Goal: Task Accomplishment & Management: Complete application form

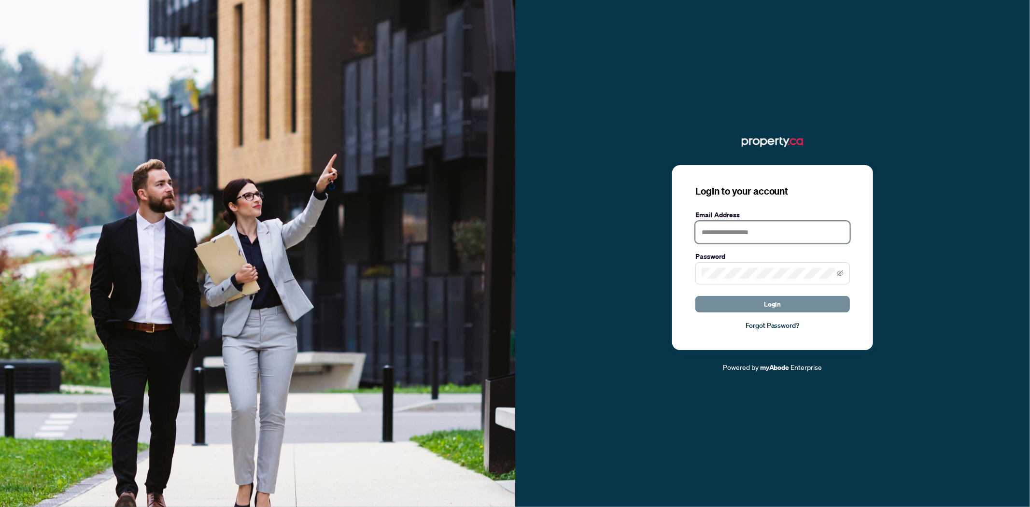
type input "**********"
click at [784, 305] on button "Login" at bounding box center [772, 304] width 155 height 16
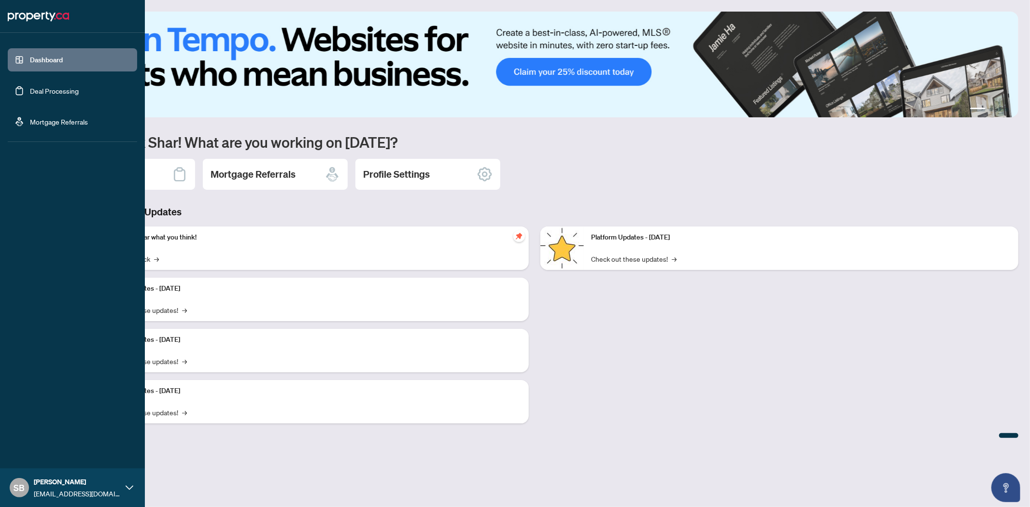
click at [54, 94] on link "Deal Processing" at bounding box center [54, 90] width 49 height 9
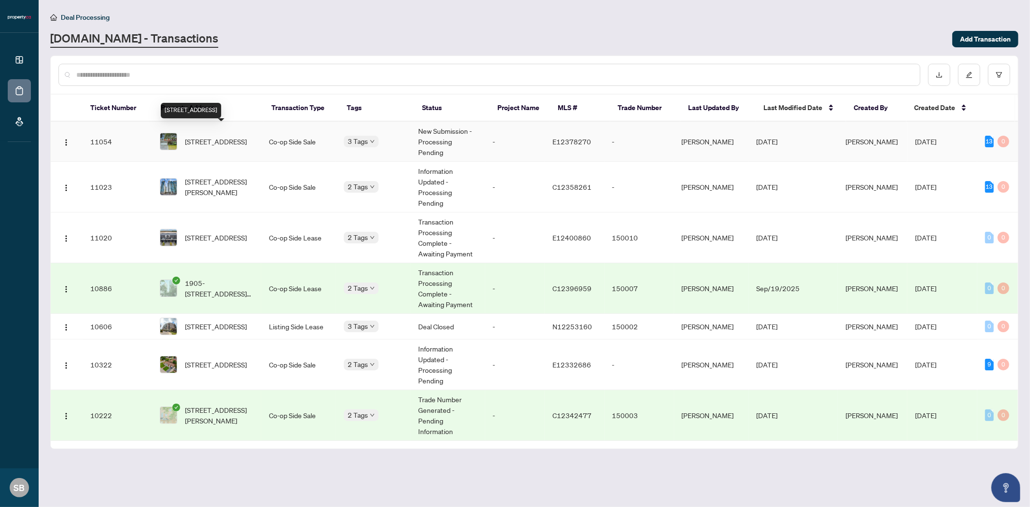
click at [215, 136] on span "[STREET_ADDRESS]" at bounding box center [216, 141] width 62 height 11
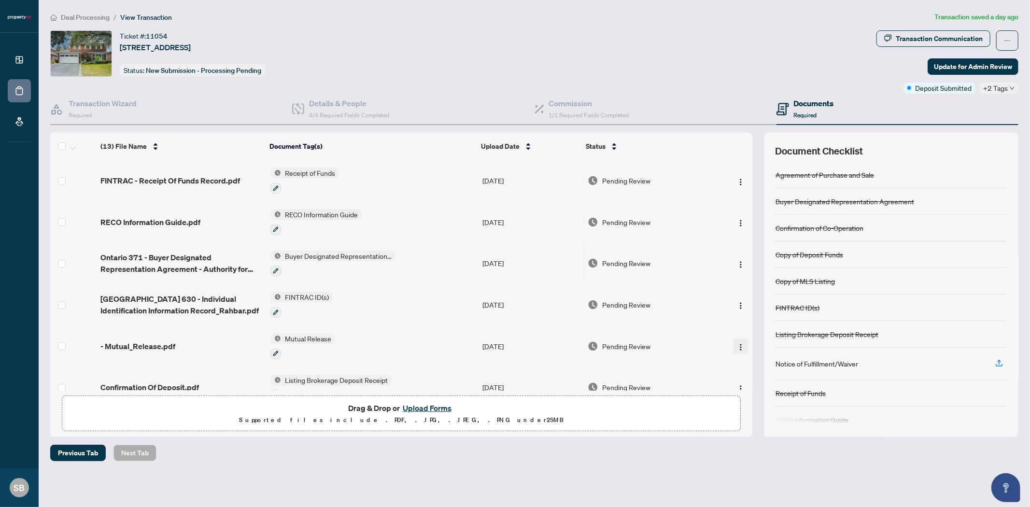
click at [737, 347] on img "button" at bounding box center [741, 347] width 8 height 8
click at [759, 455] on span "Archive" at bounding box center [784, 456] width 92 height 11
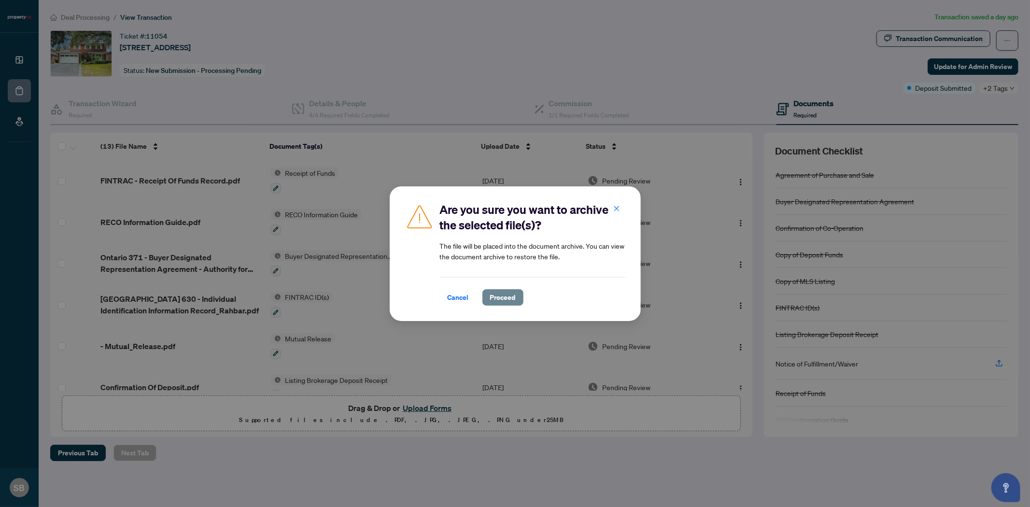
click at [510, 293] on span "Proceed" at bounding box center [503, 297] width 26 height 15
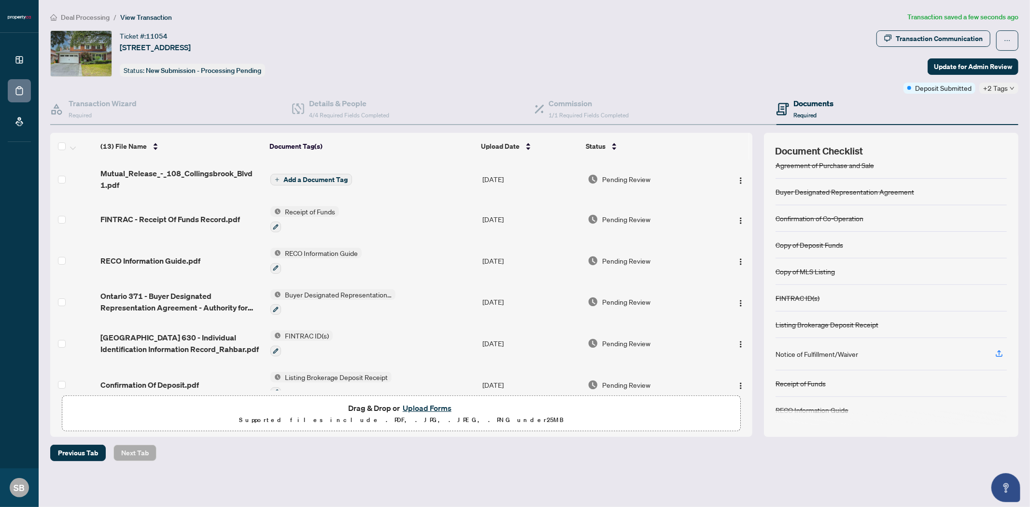
scroll to position [12, 0]
click at [327, 176] on span "Add a Document Tag" at bounding box center [315, 179] width 64 height 7
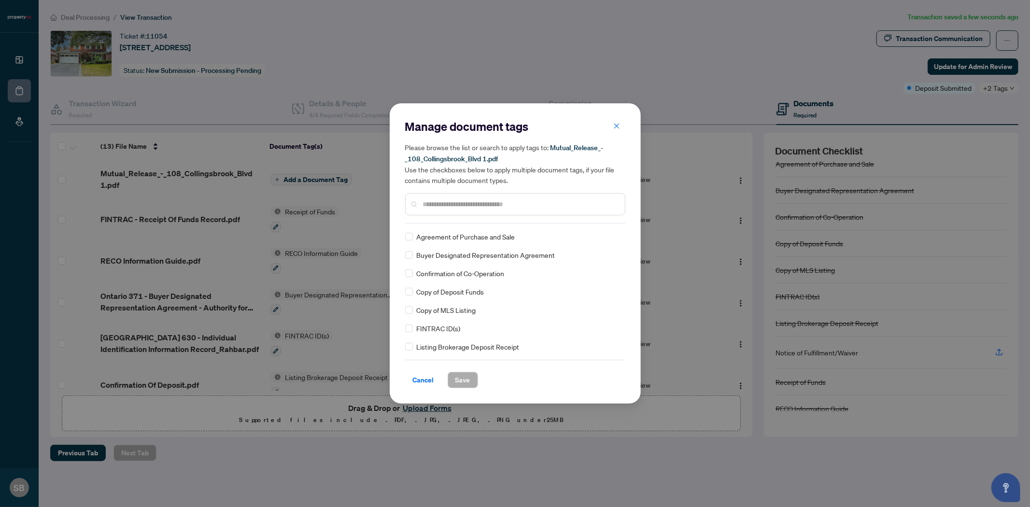
click at [460, 211] on div at bounding box center [515, 204] width 220 height 22
click at [457, 203] on input "text" at bounding box center [520, 204] width 194 height 11
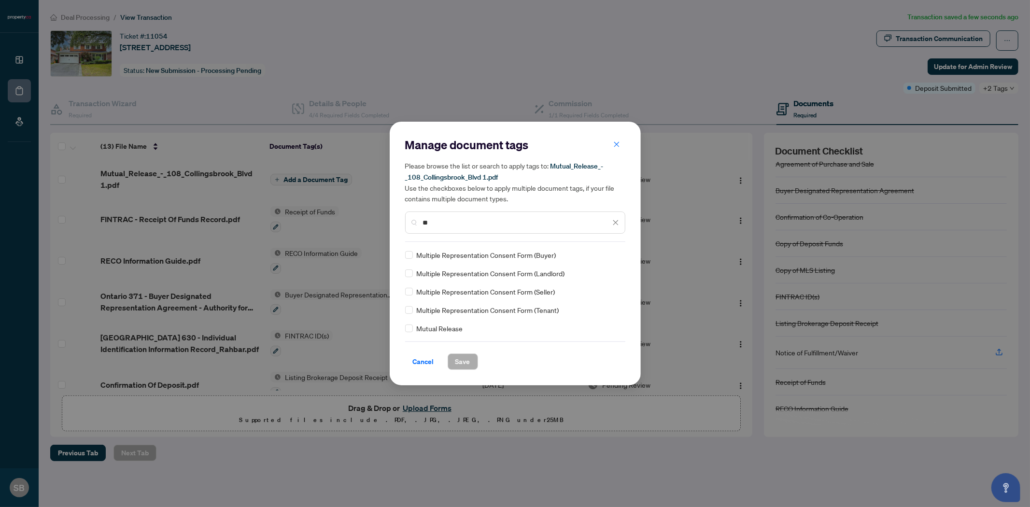
type input "**"
click at [471, 364] on button "Save" at bounding box center [463, 361] width 30 height 16
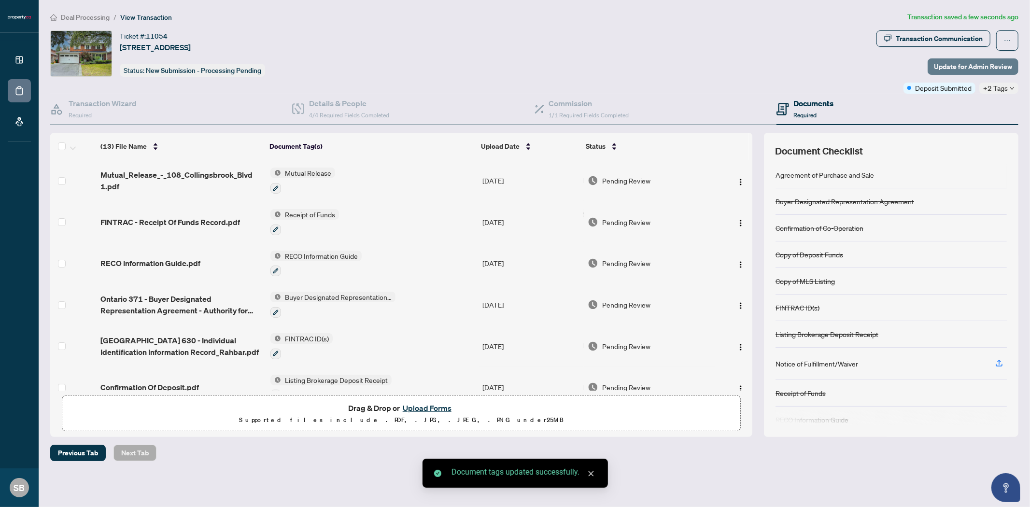
click at [996, 63] on span "Update for Admin Review" at bounding box center [973, 66] width 78 height 15
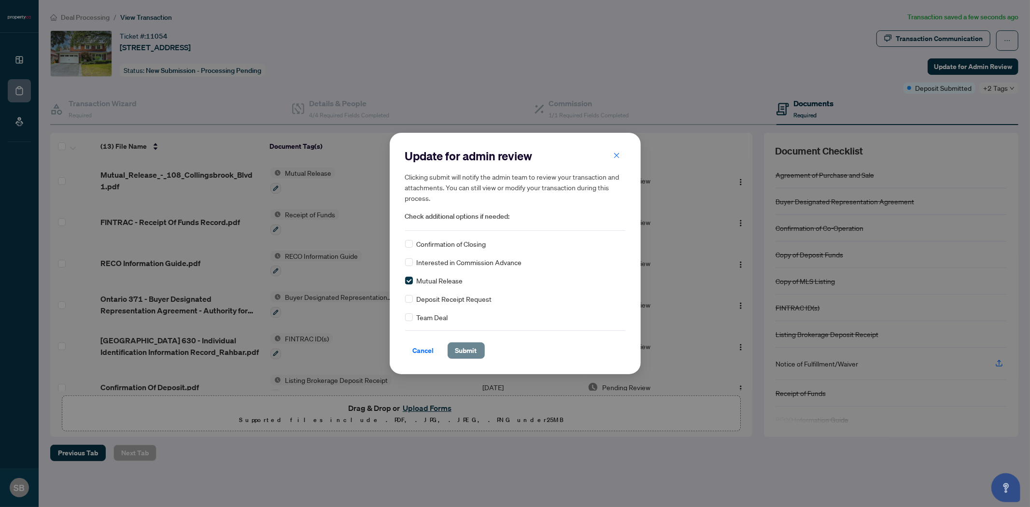
click at [475, 345] on span "Submit" at bounding box center [466, 350] width 22 height 15
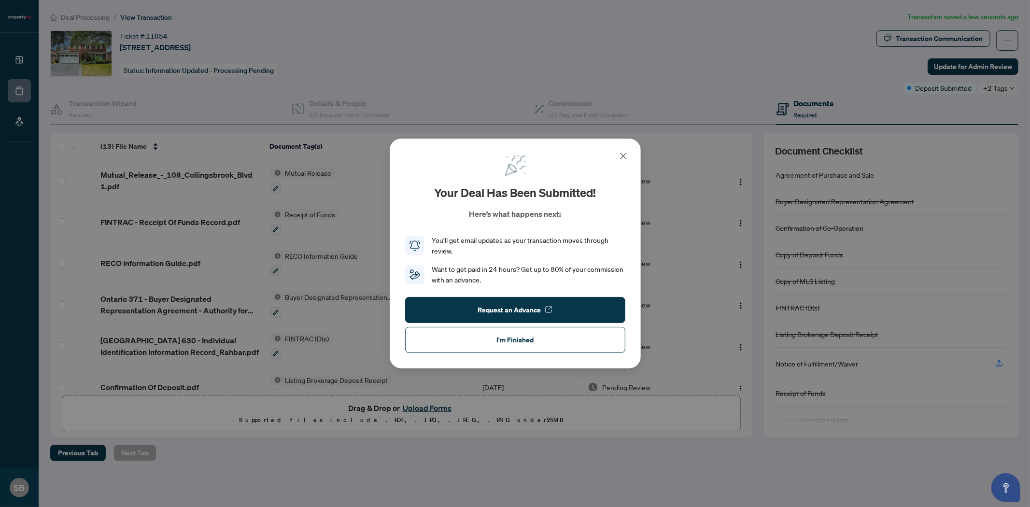
click at [475, 345] on button "I'm Finished" at bounding box center [515, 340] width 220 height 26
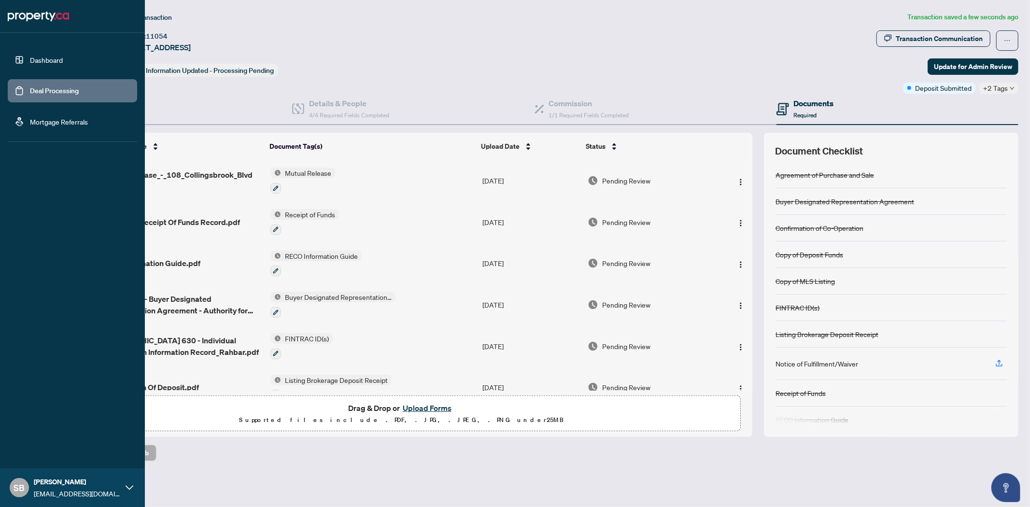
click at [46, 90] on link "Deal Processing" at bounding box center [54, 90] width 49 height 9
